Goal: Transaction & Acquisition: Purchase product/service

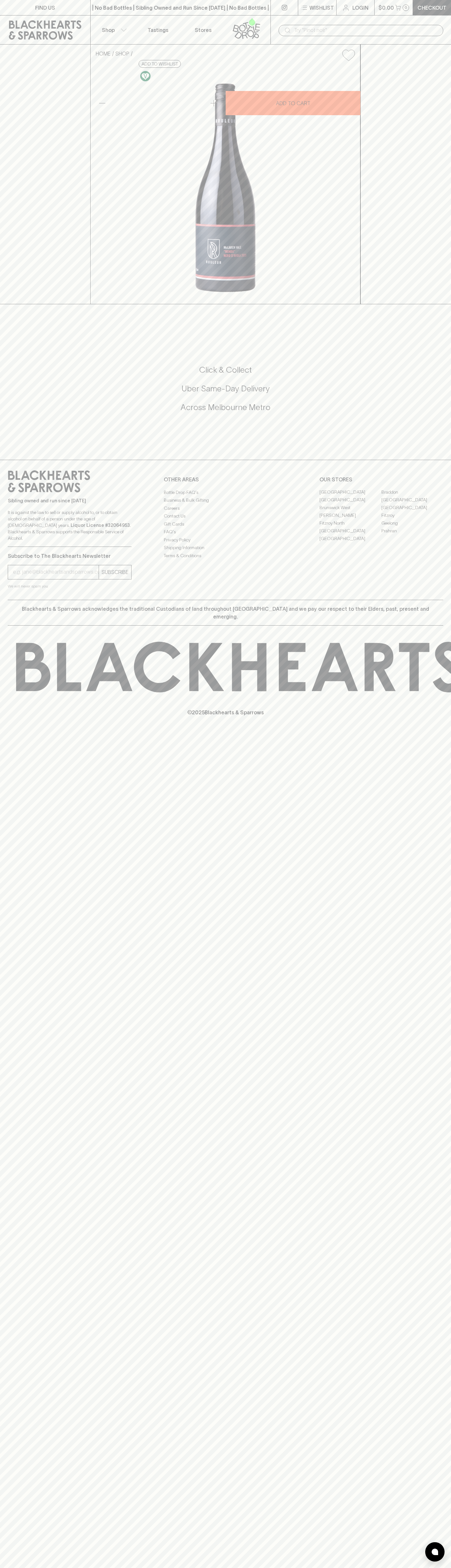
click at [412, 504] on link "[GEOGRAPHIC_DATA]" at bounding box center [412, 500] width 62 height 7
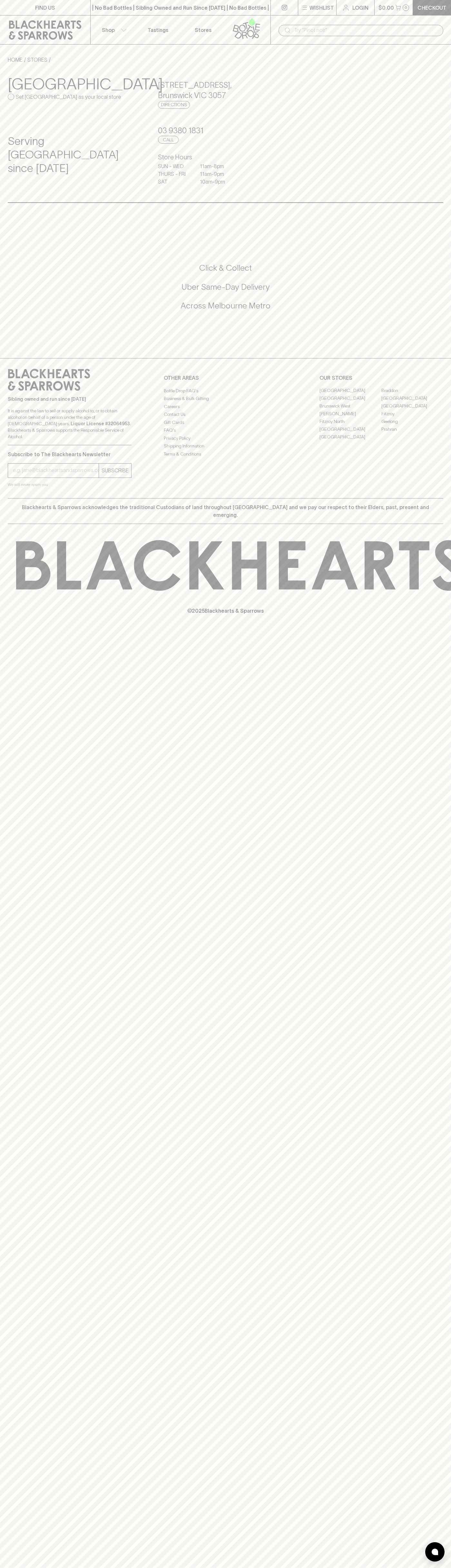
click at [26, 24] on icon at bounding box center [45, 30] width 72 height 19
click at [429, 717] on div "FIND US | No Bad Bottles | Sibling Owned and Run Since [DATE] | No Bad Bottles …" at bounding box center [226, 784] width 451 height 1568
click at [67, 1567] on html "FIND US | No Bad Bottles | Sibling Owned and Run Since [DATE] | No Bad Bottles …" at bounding box center [226, 784] width 451 height 1568
click at [4, 1135] on div "FIND US | No Bad Bottles | Sibling Owned and Run Since [DATE] | No Bad Bottles …" at bounding box center [226, 784] width 451 height 1568
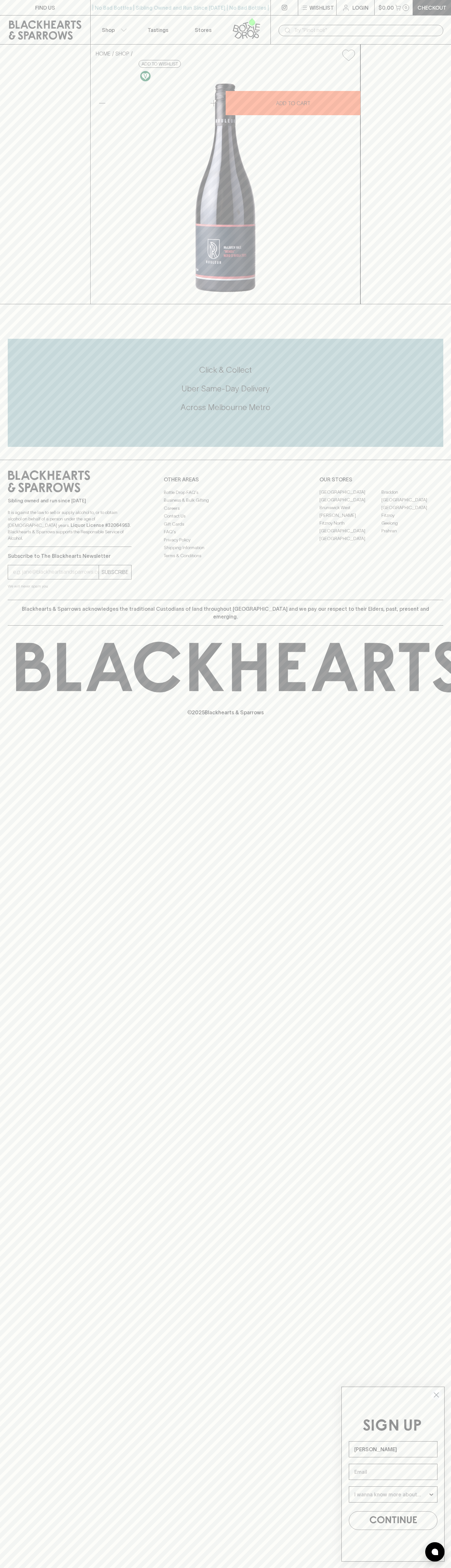
type input "John Smith"
